Goal: Find specific page/section: Find specific page/section

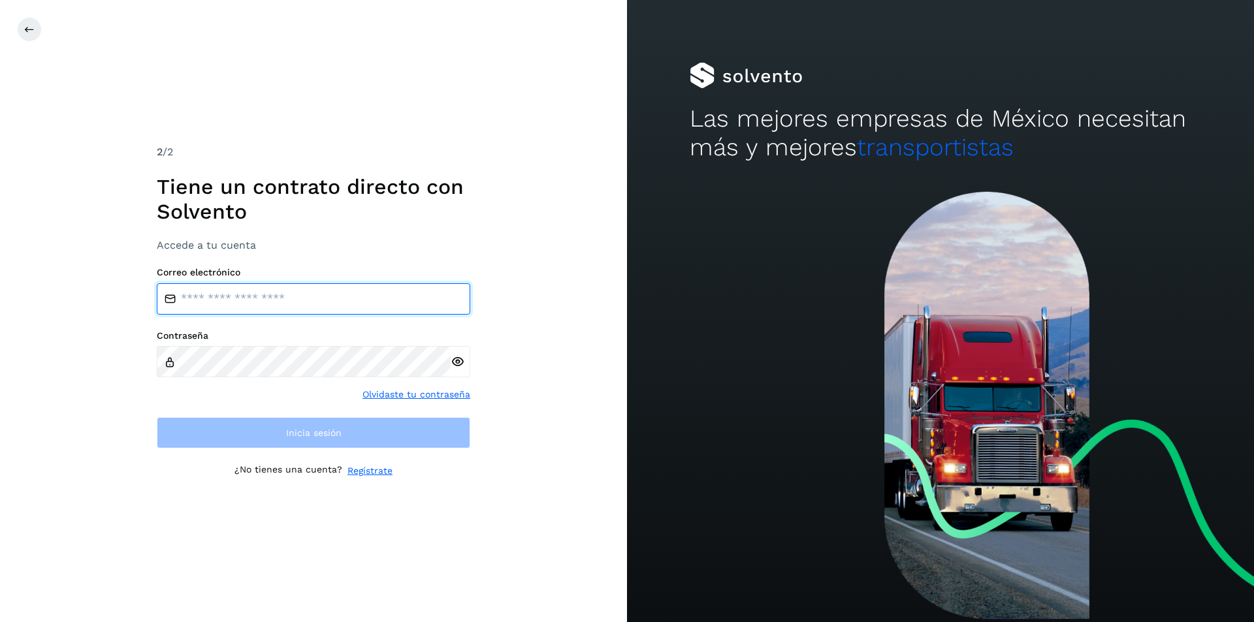
click at [296, 295] on input "email" at bounding box center [313, 298] width 313 height 31
type input "**********"
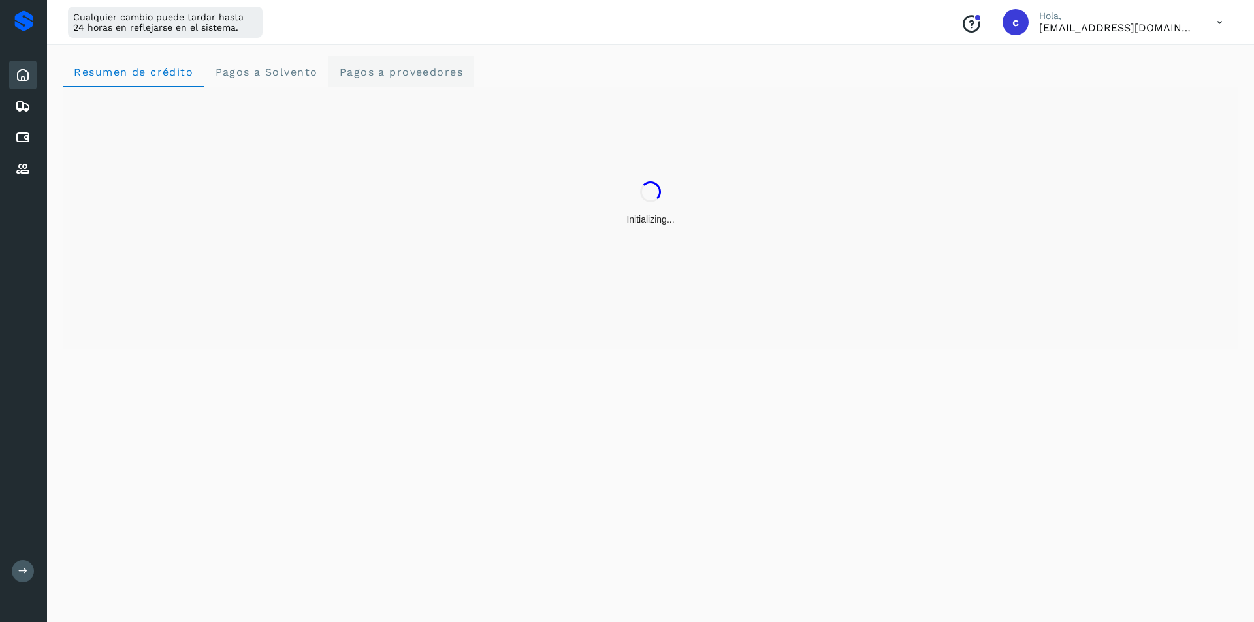
click at [386, 78] on proveedores "Pagos a proveedores" at bounding box center [401, 71] width 146 height 31
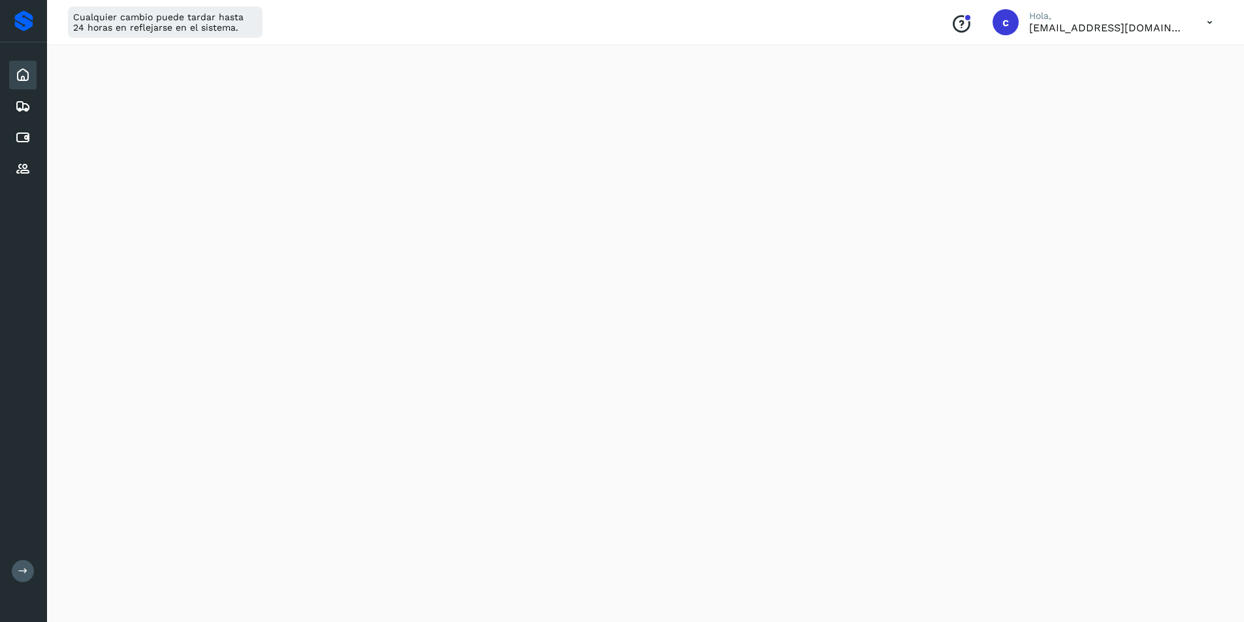
scroll to position [539, 0]
click at [20, 86] on div "Inicio" at bounding box center [22, 75] width 27 height 29
click at [24, 135] on icon at bounding box center [23, 138] width 16 height 16
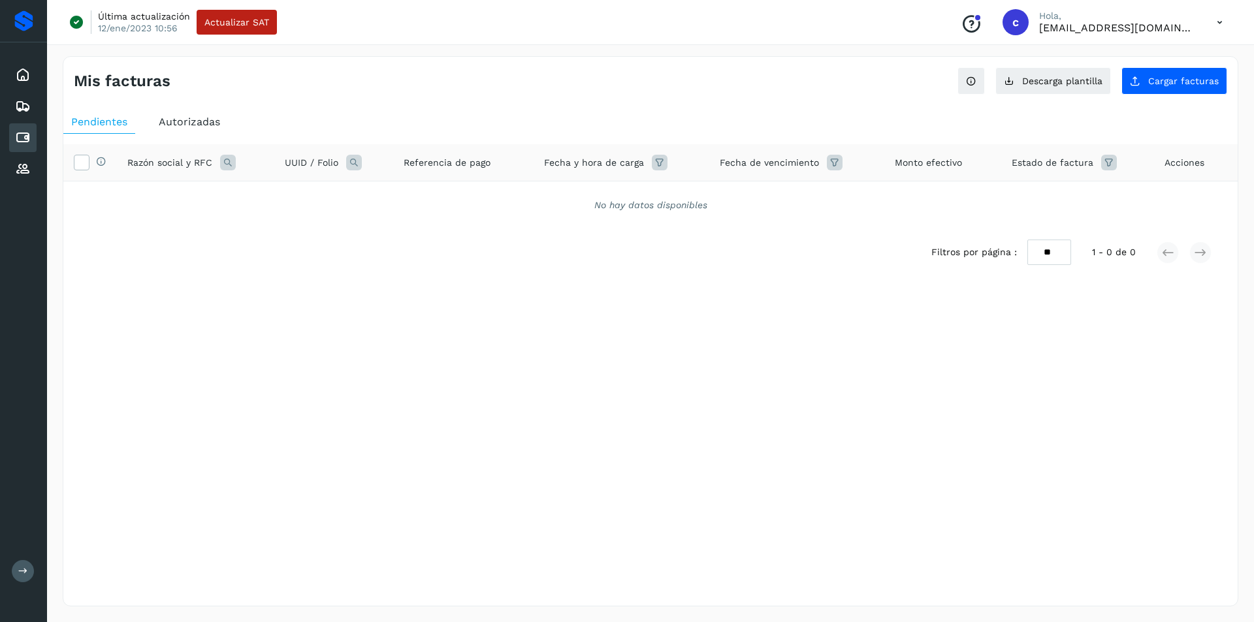
click at [195, 121] on span "Autorizadas" at bounding box center [189, 122] width 61 height 12
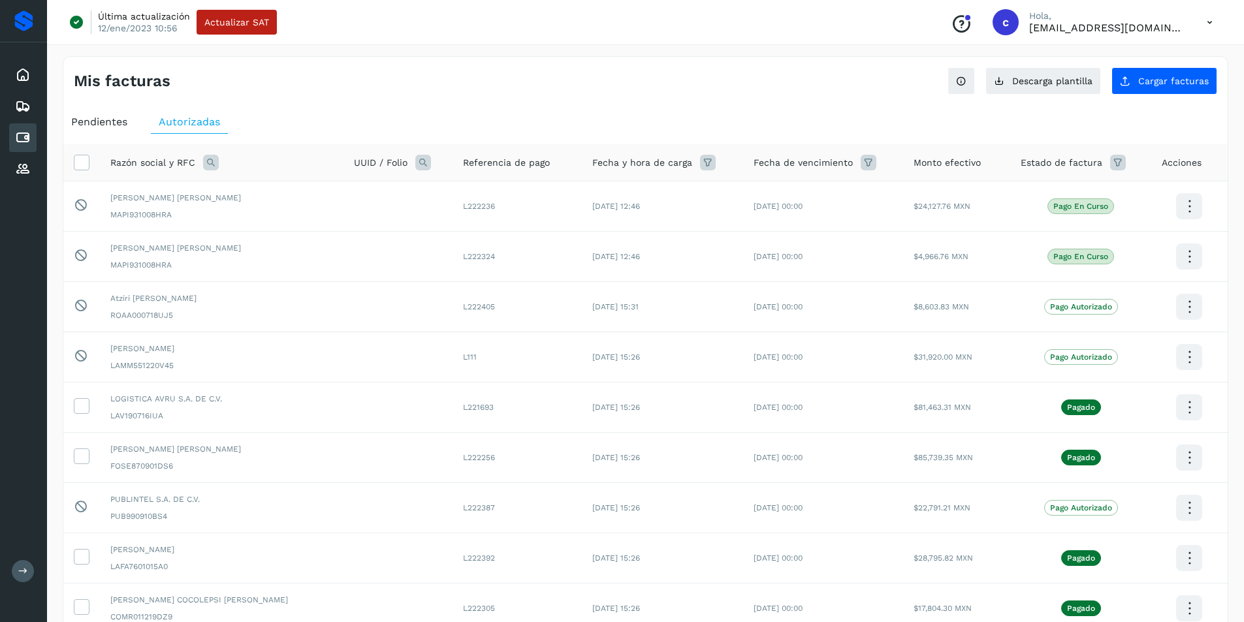
click at [211, 163] on icon at bounding box center [211, 163] width 16 height 16
click at [227, 187] on span at bounding box center [223, 192] width 15 height 15
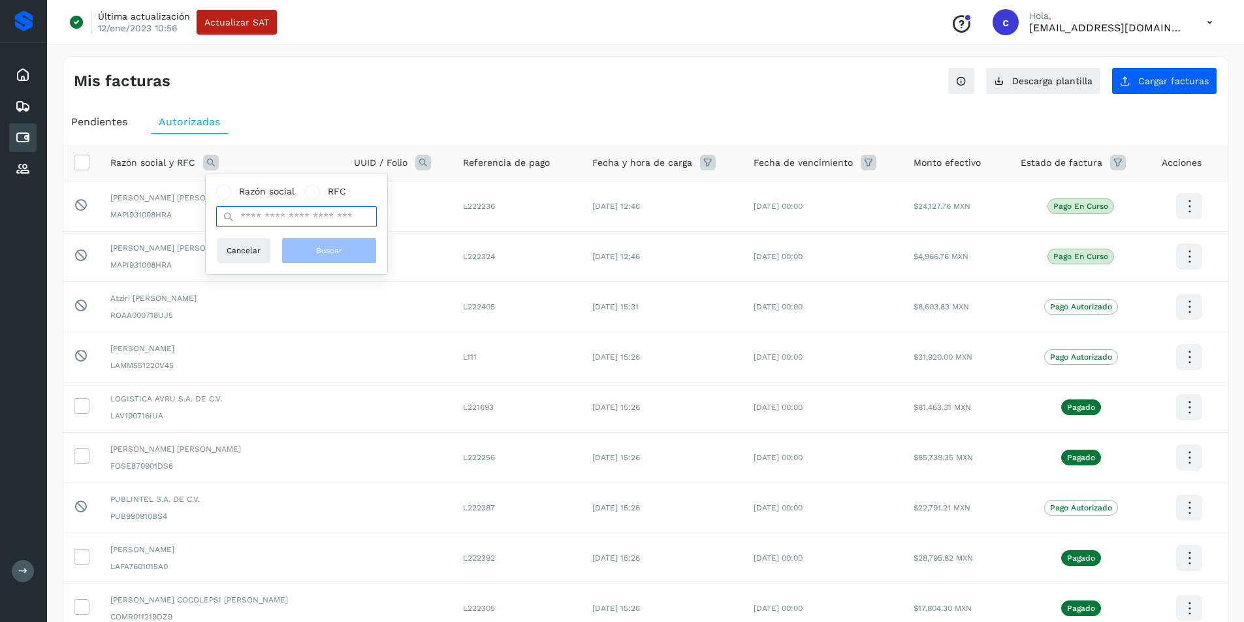
click at [264, 212] on input "text" at bounding box center [296, 216] width 161 height 21
type input "**********"
click at [351, 257] on button "Buscar" at bounding box center [328, 251] width 95 height 26
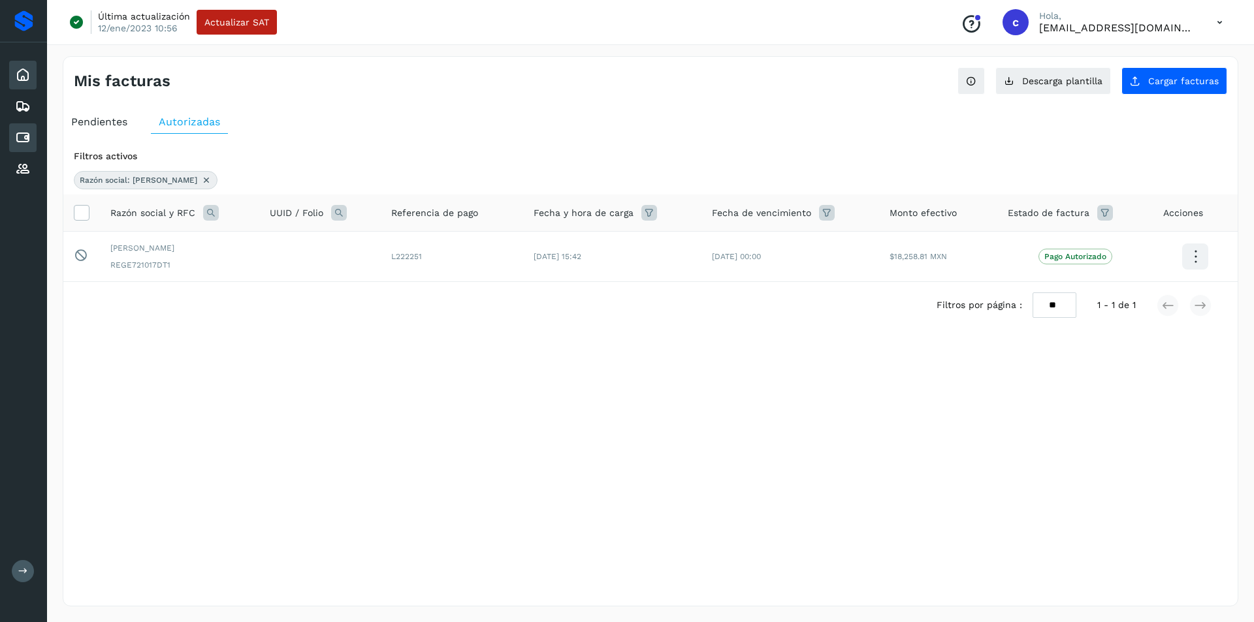
click at [21, 69] on icon at bounding box center [23, 75] width 16 height 16
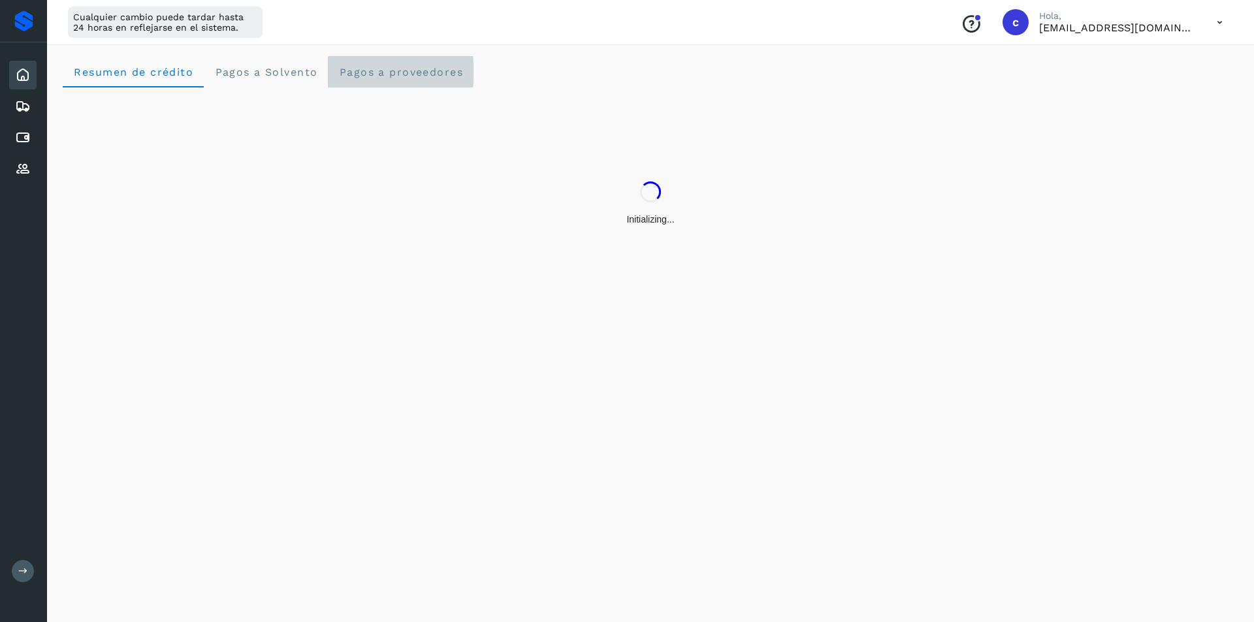
click at [381, 82] on proveedores "Pagos a proveedores" at bounding box center [401, 71] width 146 height 31
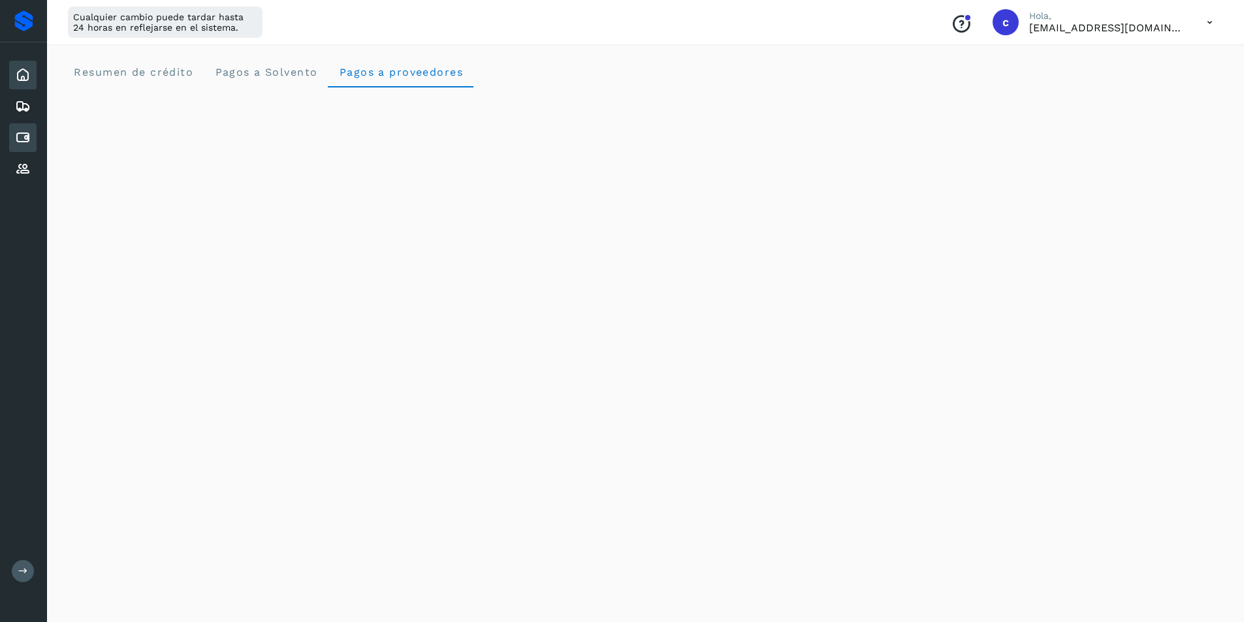
click at [33, 137] on div "Cuentas por pagar" at bounding box center [22, 137] width 27 height 29
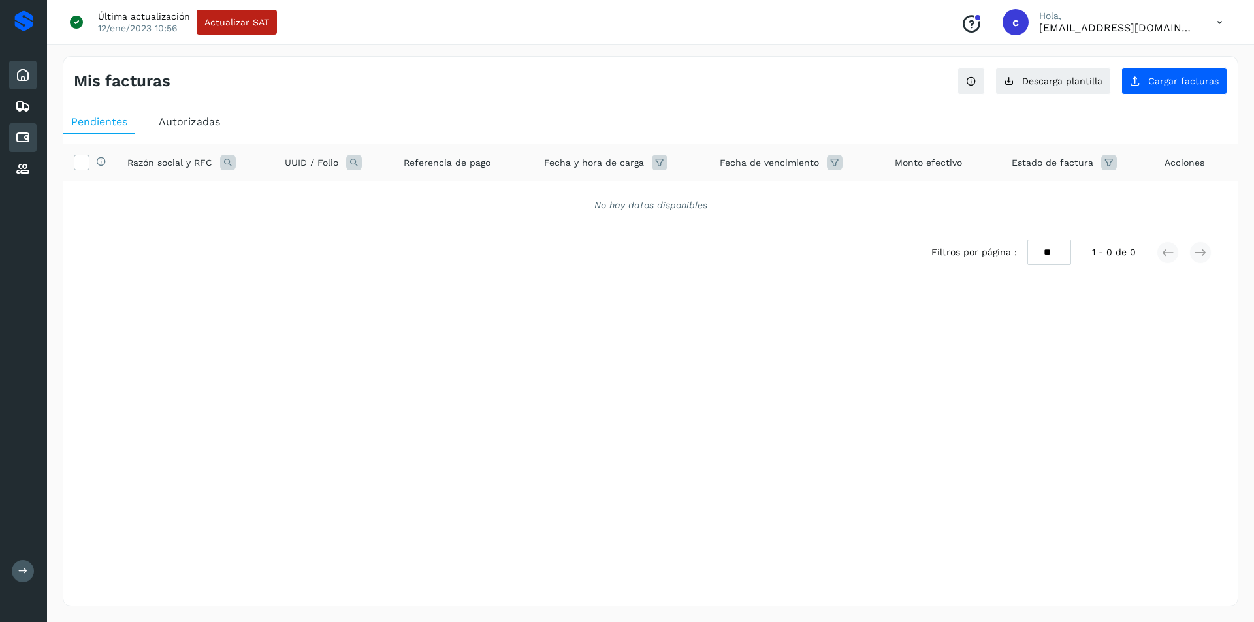
click at [25, 76] on icon at bounding box center [23, 75] width 16 height 16
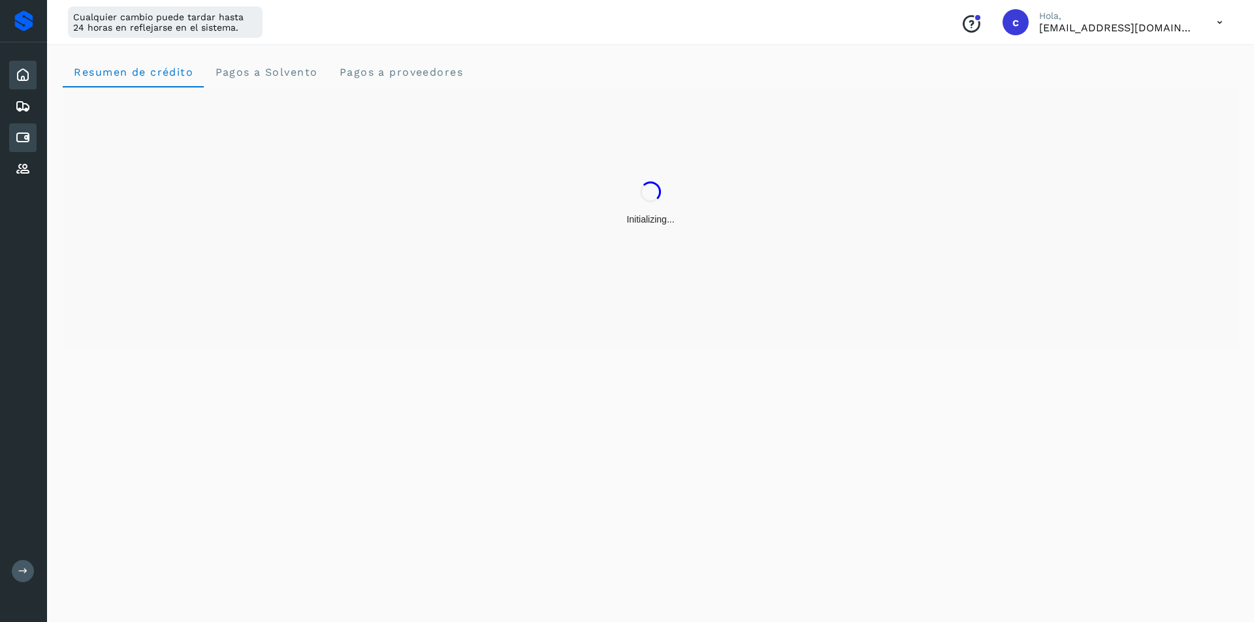
click at [18, 138] on icon at bounding box center [23, 138] width 16 height 16
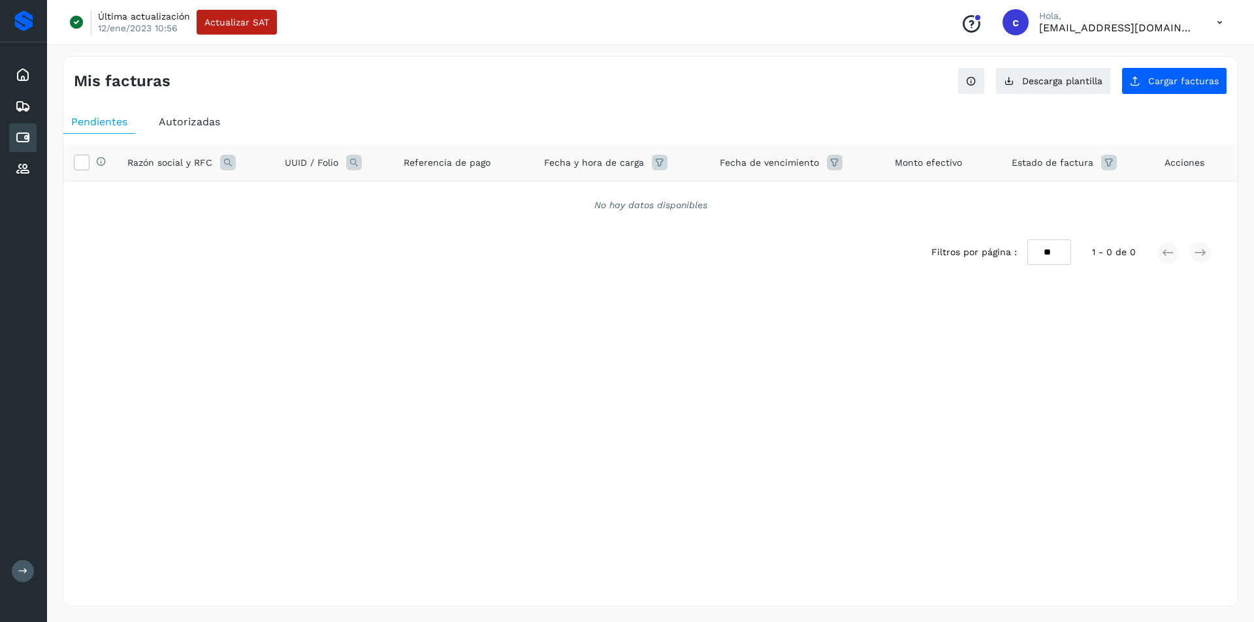
click at [197, 112] on div "Autorizadas" at bounding box center [189, 122] width 77 height 24
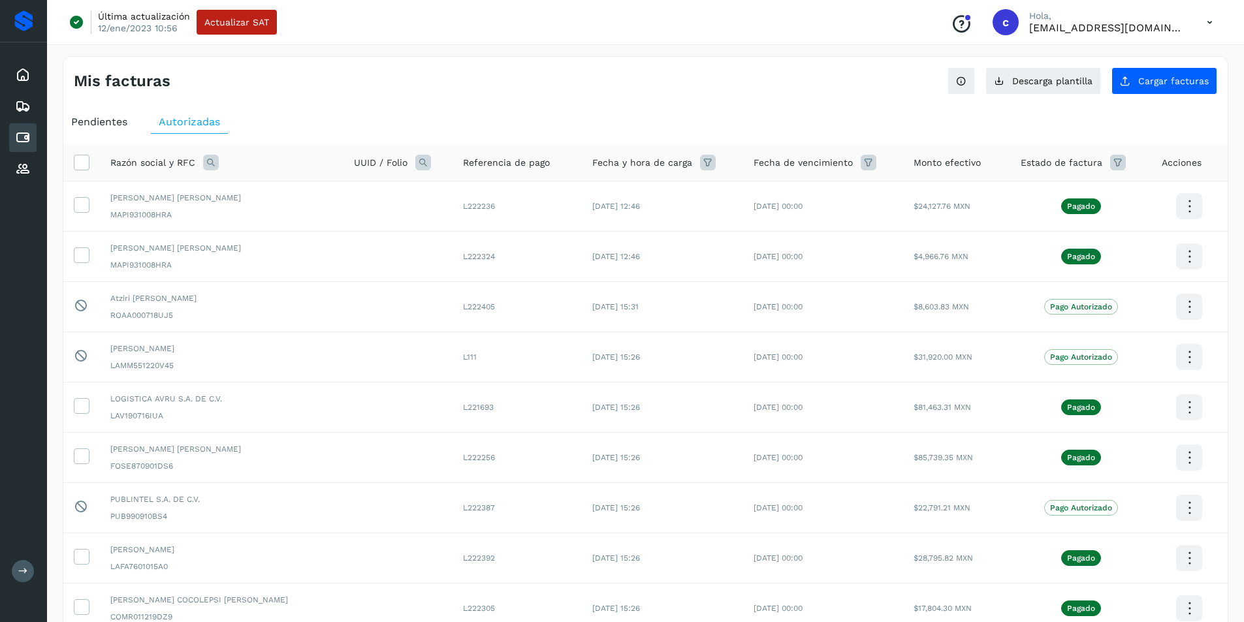
click at [212, 159] on icon at bounding box center [211, 163] width 16 height 16
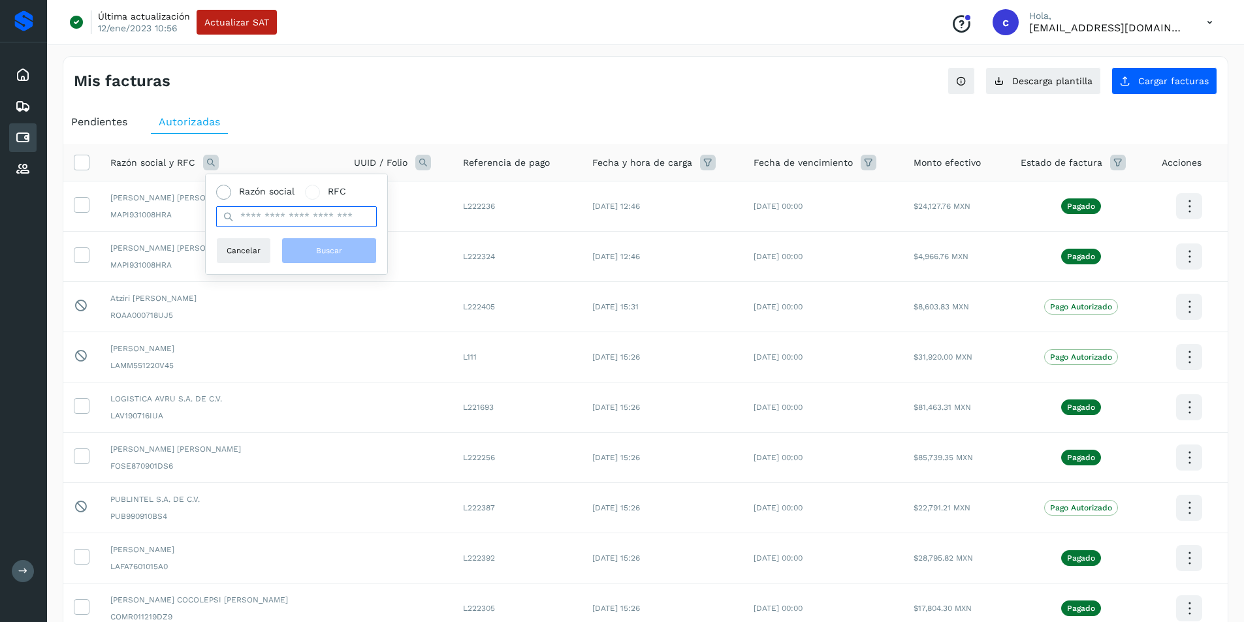
drag, startPoint x: 276, startPoint y: 222, endPoint x: 231, endPoint y: 195, distance: 52.8
click at [231, 195] on div "Razón social RFC" at bounding box center [296, 206] width 161 height 42
click at [231, 195] on label "Razón social" at bounding box center [255, 192] width 78 height 14
click at [310, 227] on input "text" at bounding box center [296, 216] width 161 height 21
type input "**********"
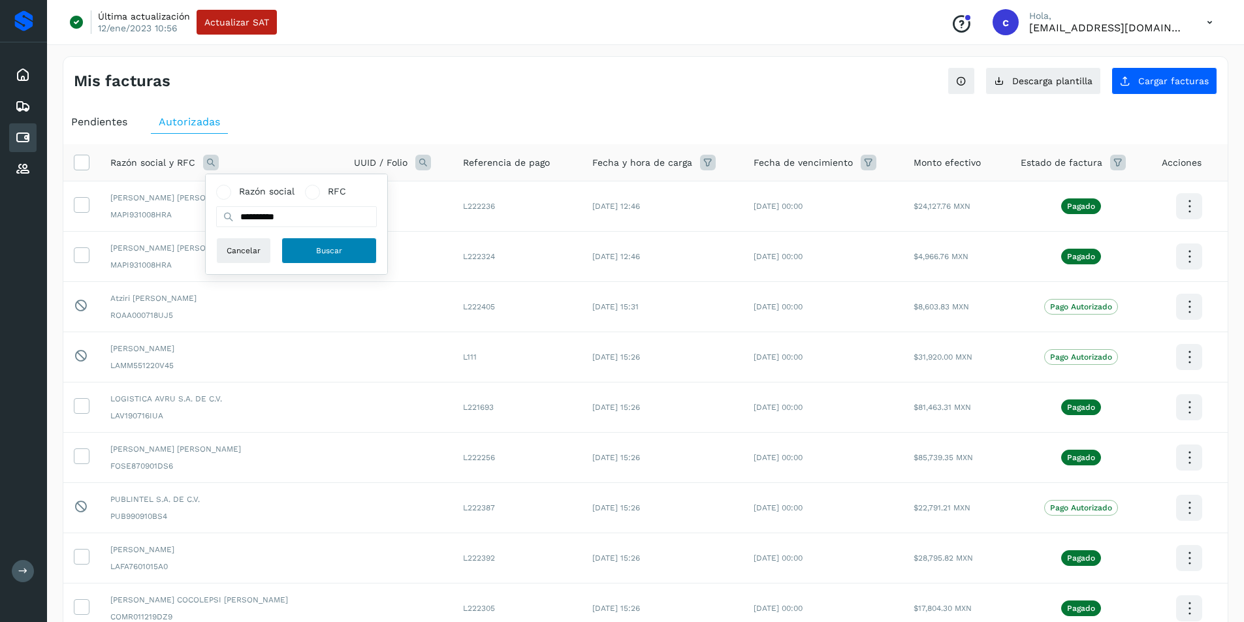
click at [327, 251] on span "Buscar" at bounding box center [329, 251] width 26 height 12
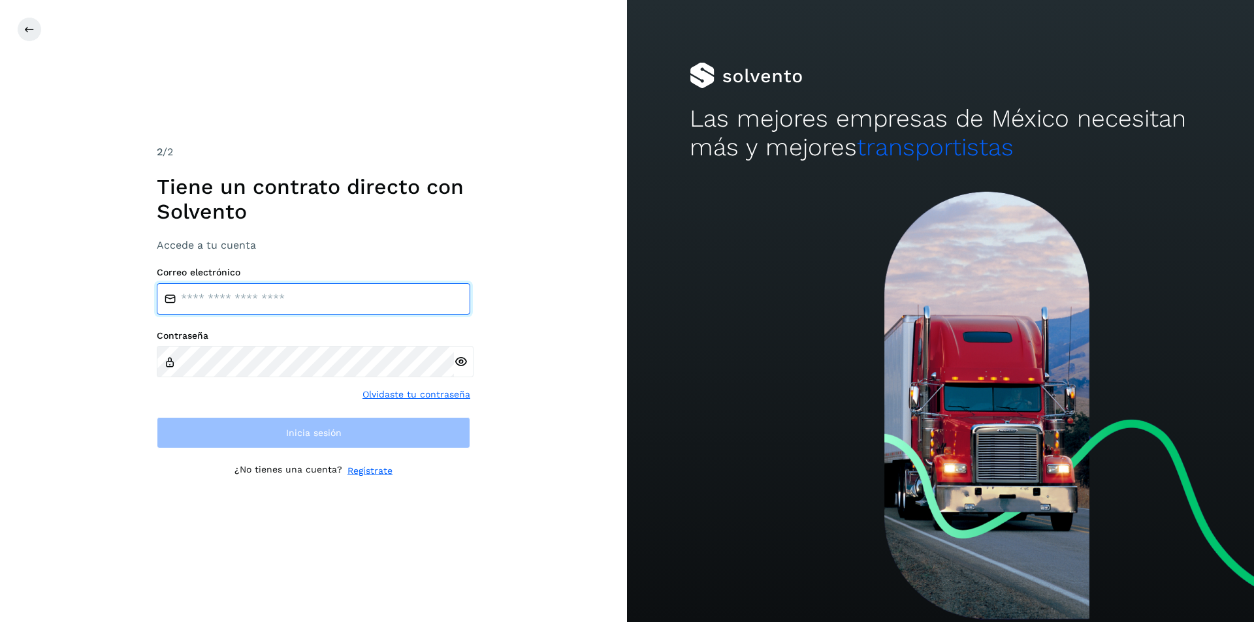
click at [322, 294] on input "email" at bounding box center [313, 298] width 313 height 31
type input "**********"
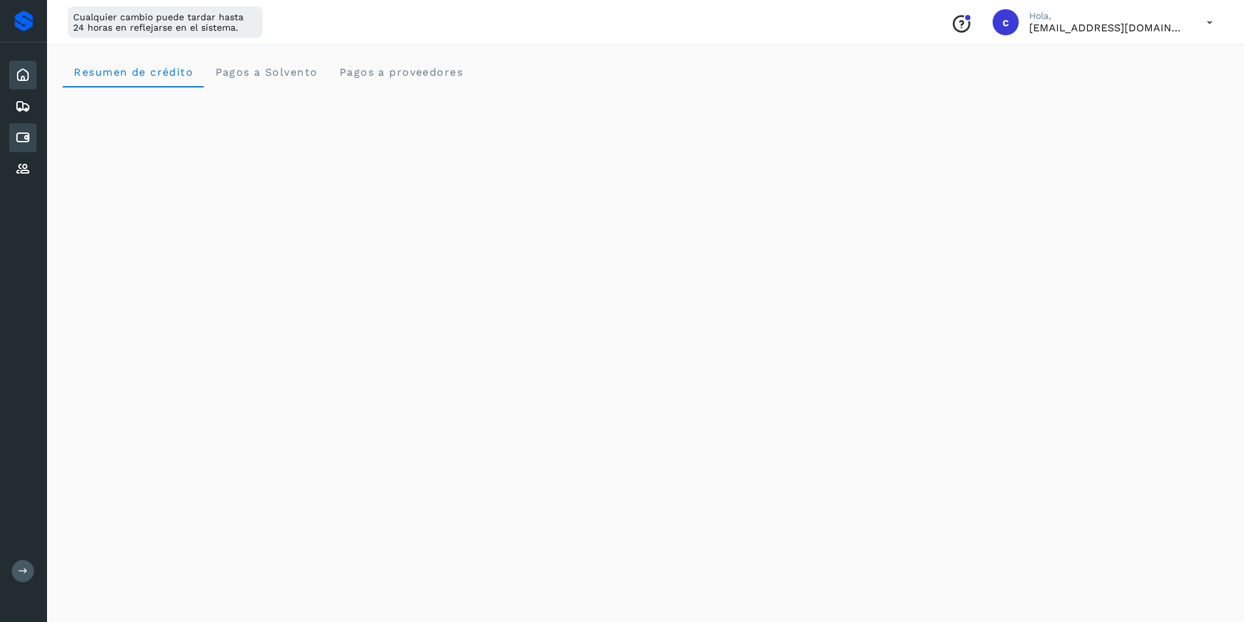
click at [21, 133] on icon at bounding box center [23, 138] width 16 height 16
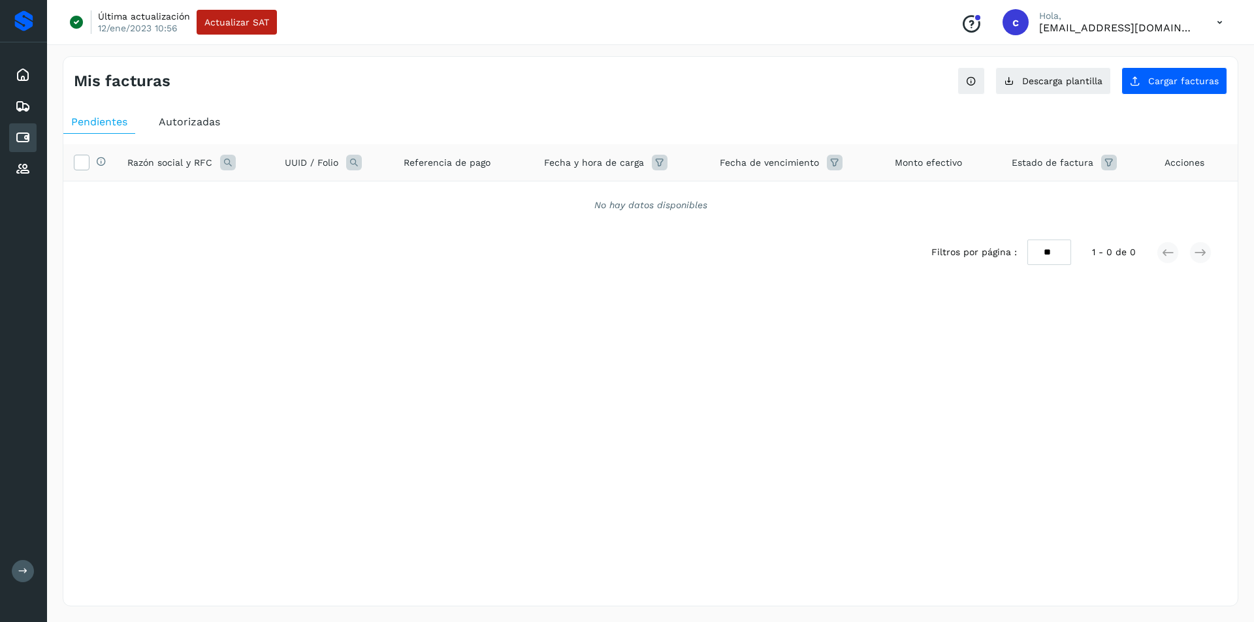
click at [185, 114] on div "Autorizadas" at bounding box center [189, 122] width 77 height 24
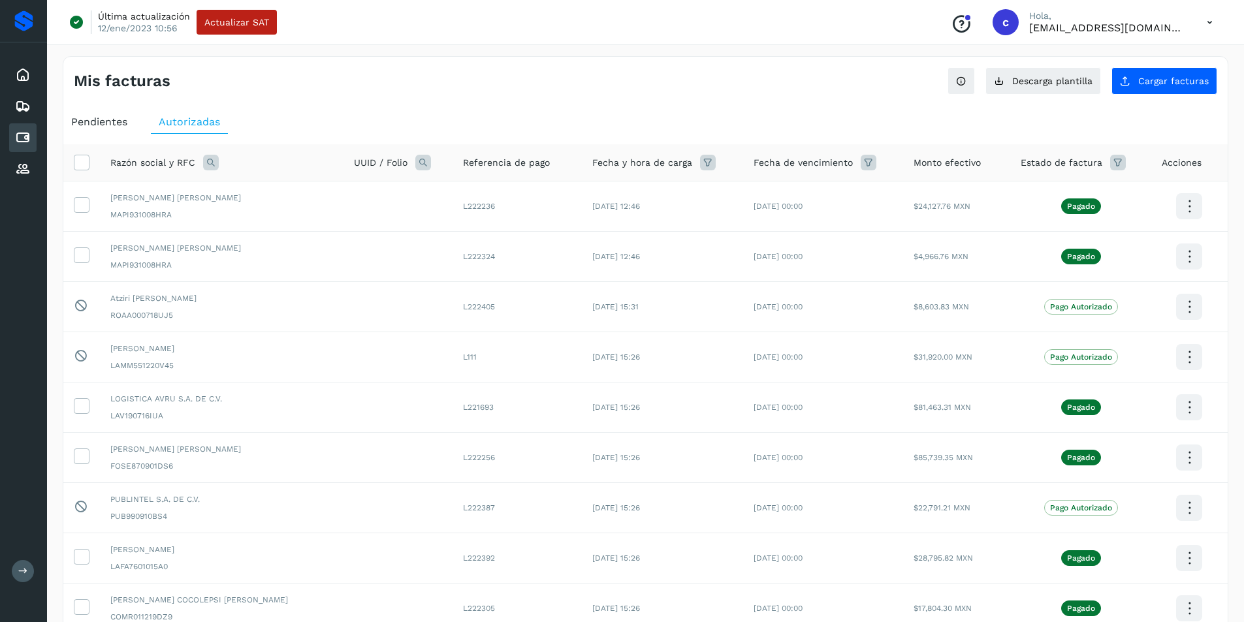
click at [206, 162] on icon at bounding box center [211, 163] width 16 height 16
click at [258, 187] on span "Razón social" at bounding box center [267, 192] width 56 height 14
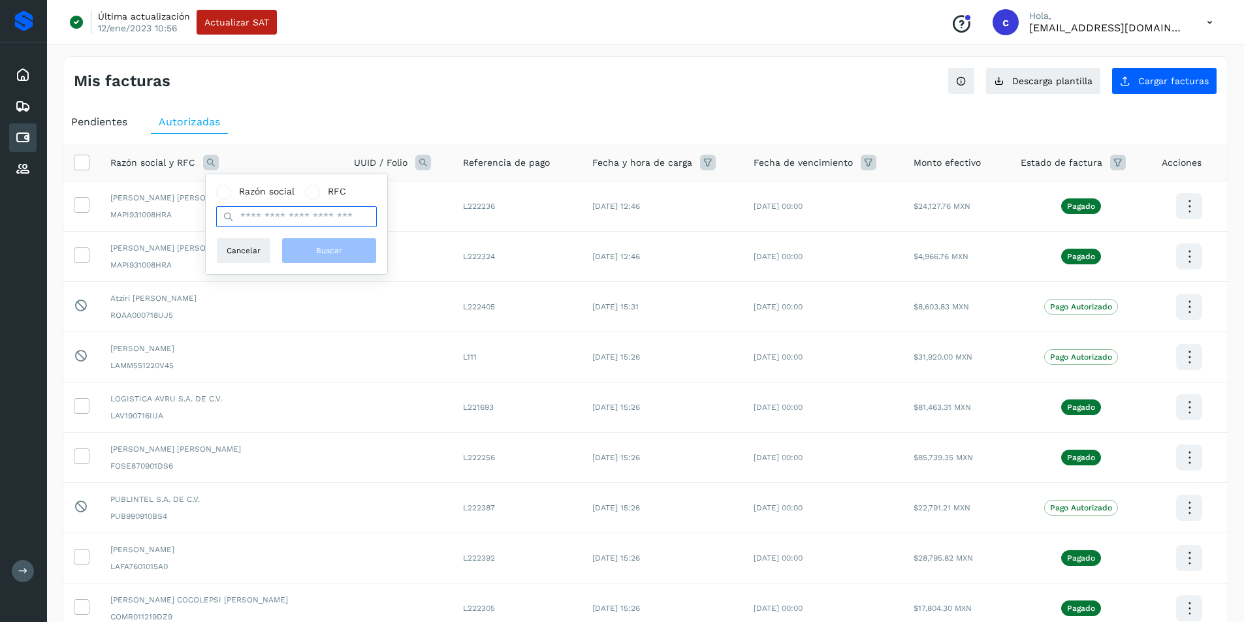
click at [271, 210] on input "text" at bounding box center [296, 216] width 161 height 21
type input "**********"
click at [326, 251] on span "Buscar" at bounding box center [329, 251] width 26 height 12
